Goal: Register for event/course

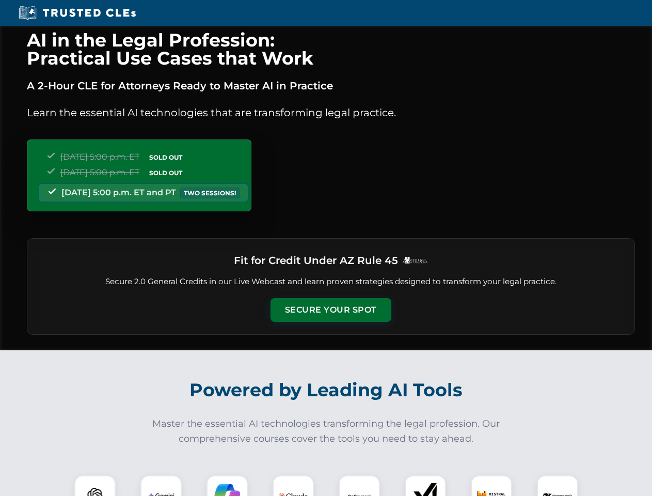
click at [330, 310] on button "Secure Your Spot" at bounding box center [331, 310] width 121 height 24
click at [95, 485] on img at bounding box center [95, 496] width 30 height 30
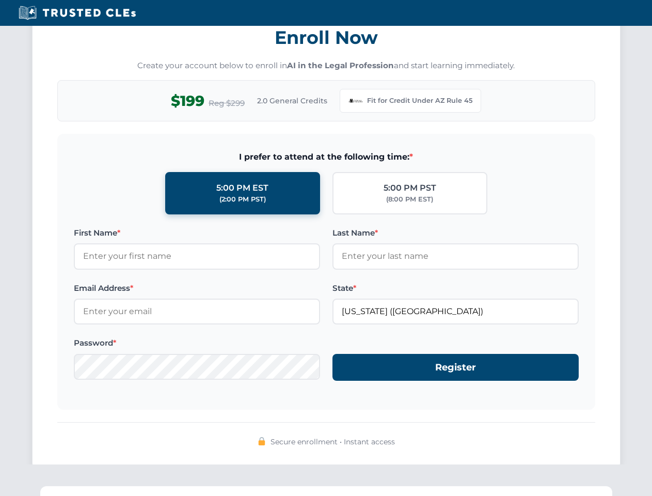
scroll to position [1006, 0]
